Goal: Task Accomplishment & Management: Manage account settings

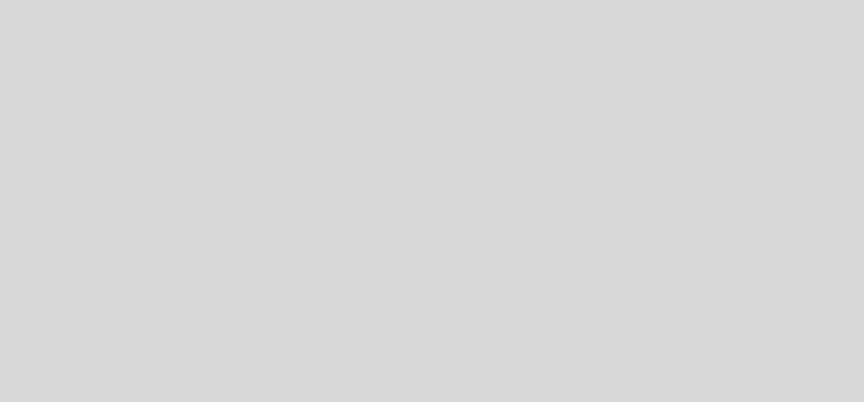
select select "es"
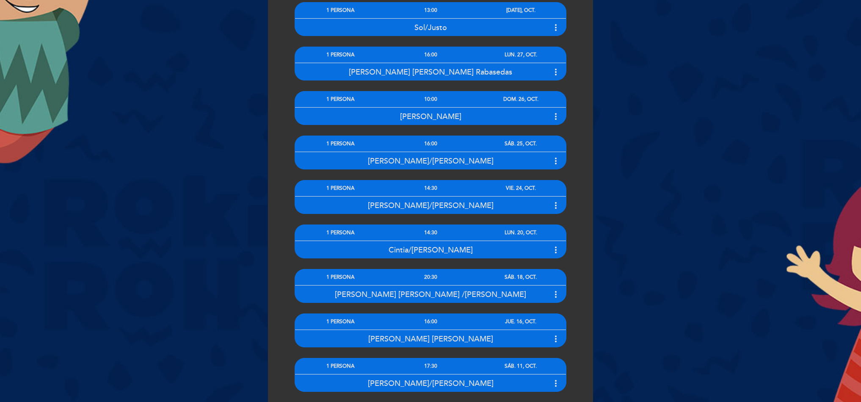
scroll to position [313, 0]
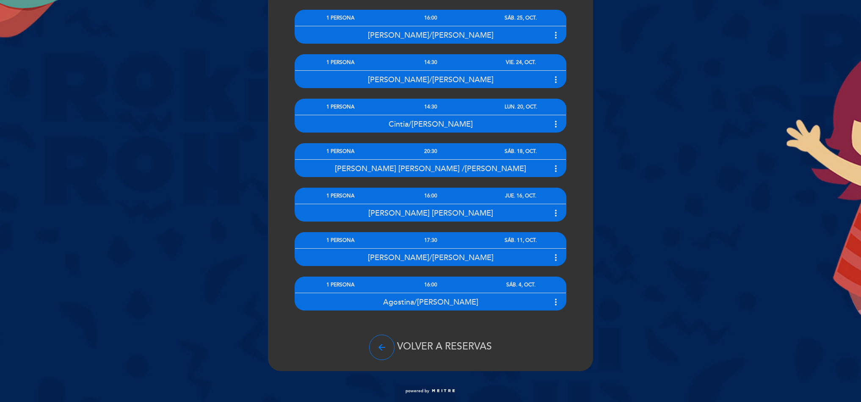
click at [465, 347] on span "VOLVER A RESERVAS" at bounding box center [444, 346] width 95 height 12
click at [378, 344] on icon "arrow_back" at bounding box center [382, 347] width 10 height 10
select select "es"
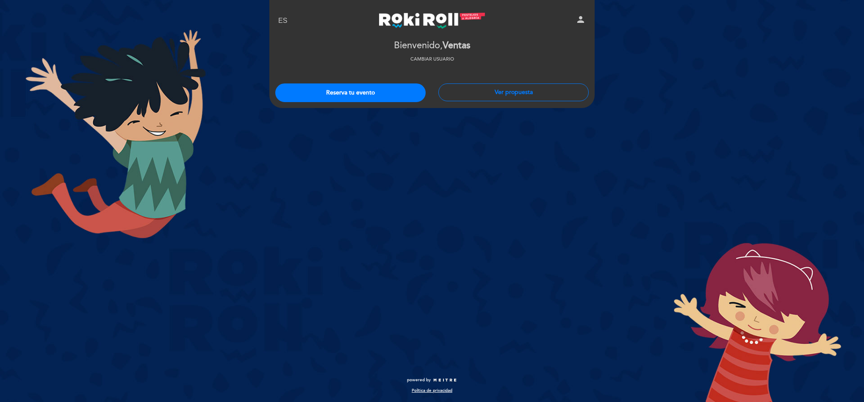
click at [577, 15] on icon "person" at bounding box center [580, 19] width 10 height 10
select select "es"
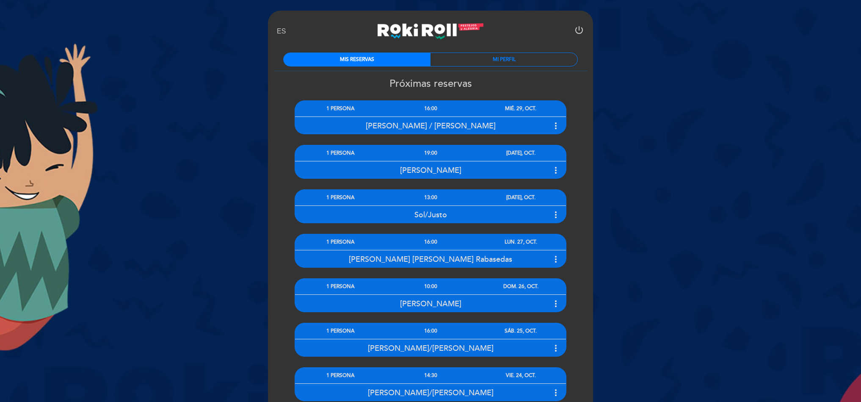
click at [577, 30] on icon "power_settings_new" at bounding box center [579, 30] width 10 height 10
select select "es"
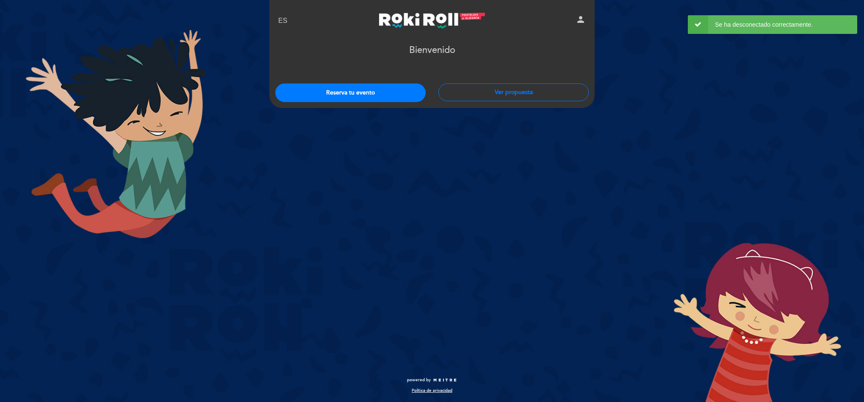
click at [583, 15] on icon "person" at bounding box center [580, 19] width 10 height 10
